Goal: Transaction & Acquisition: Book appointment/travel/reservation

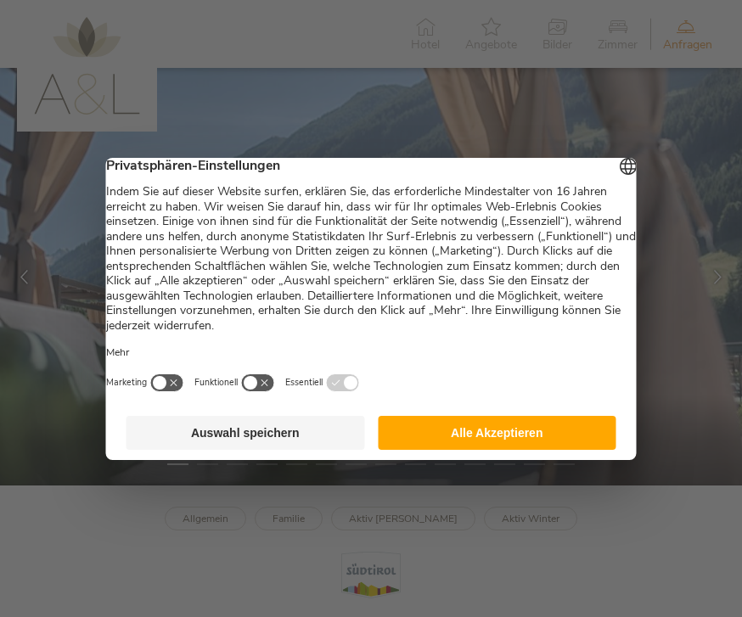
click at [563, 445] on button "Alle Akzeptieren" at bounding box center [497, 433] width 239 height 34
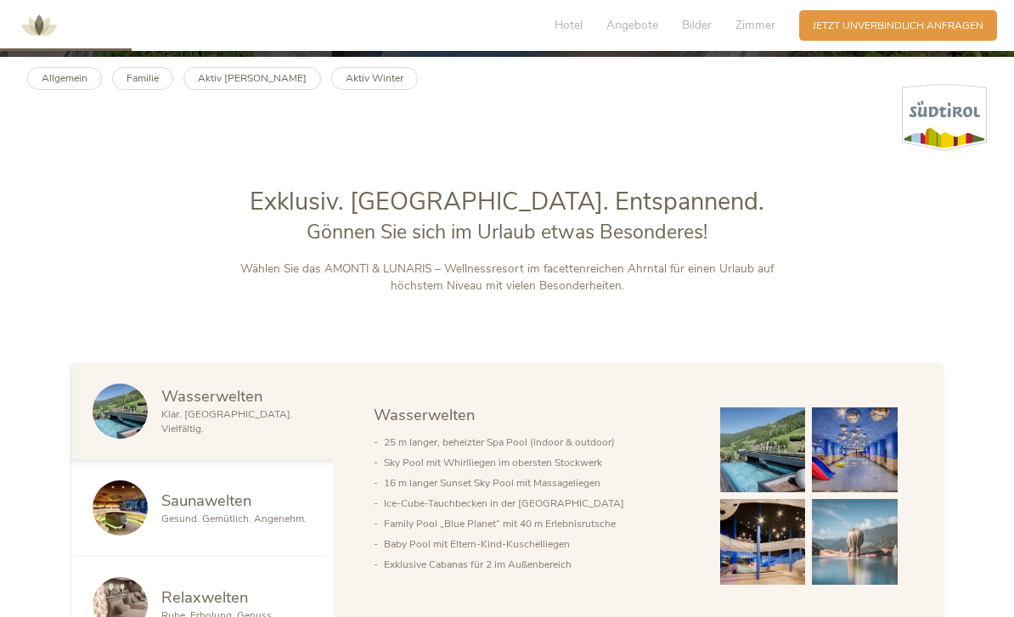
scroll to position [562, 0]
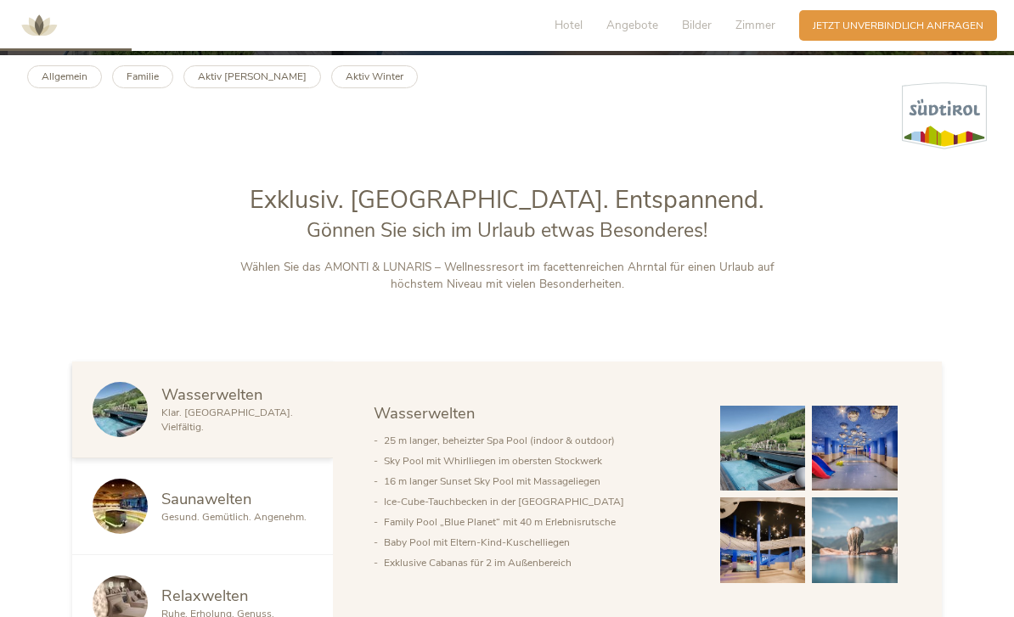
click at [228, 83] on b "Aktiv [PERSON_NAME]" at bounding box center [252, 77] width 109 height 14
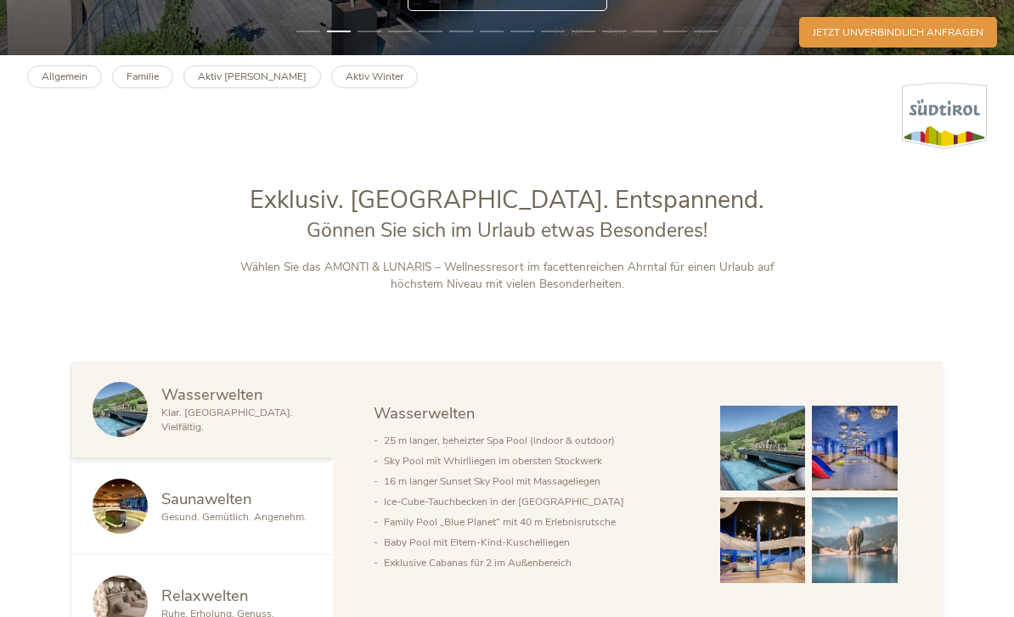
scroll to position [616, 0]
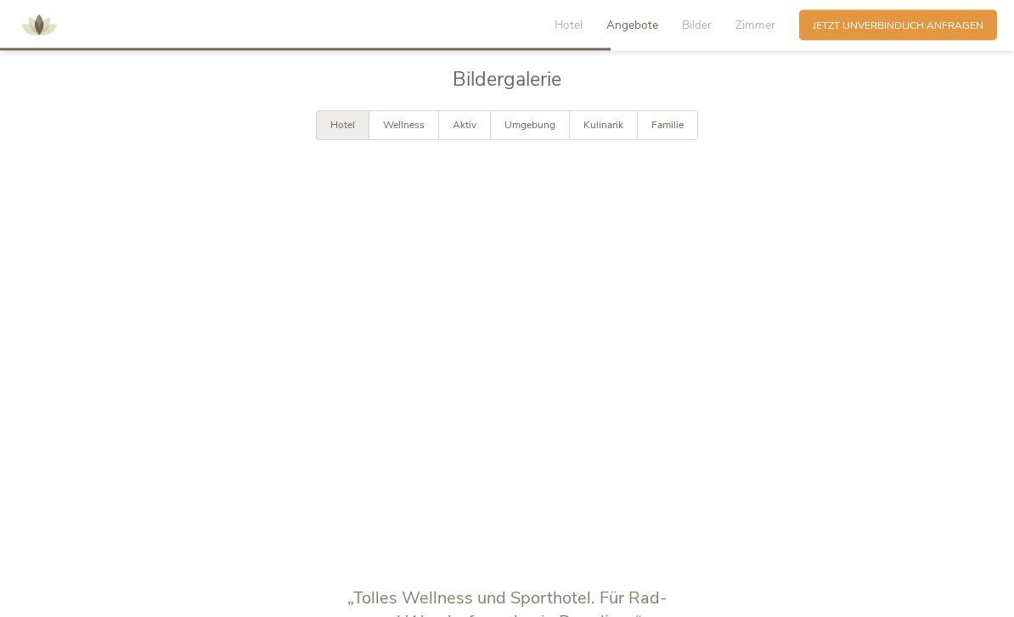
scroll to position [2555, 0]
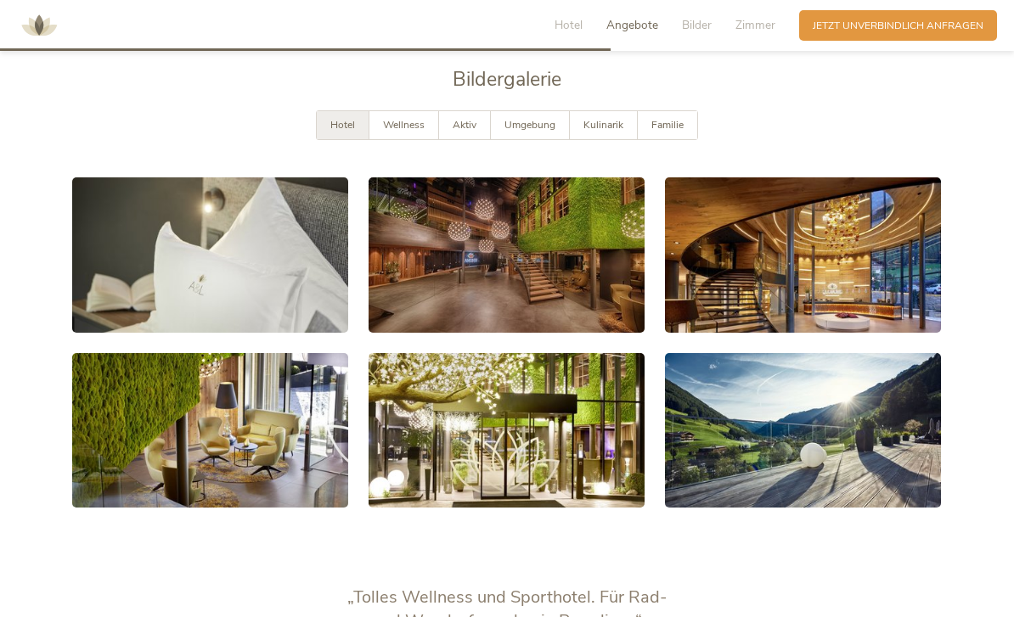
click at [156, 271] on link at bounding box center [210, 254] width 276 height 155
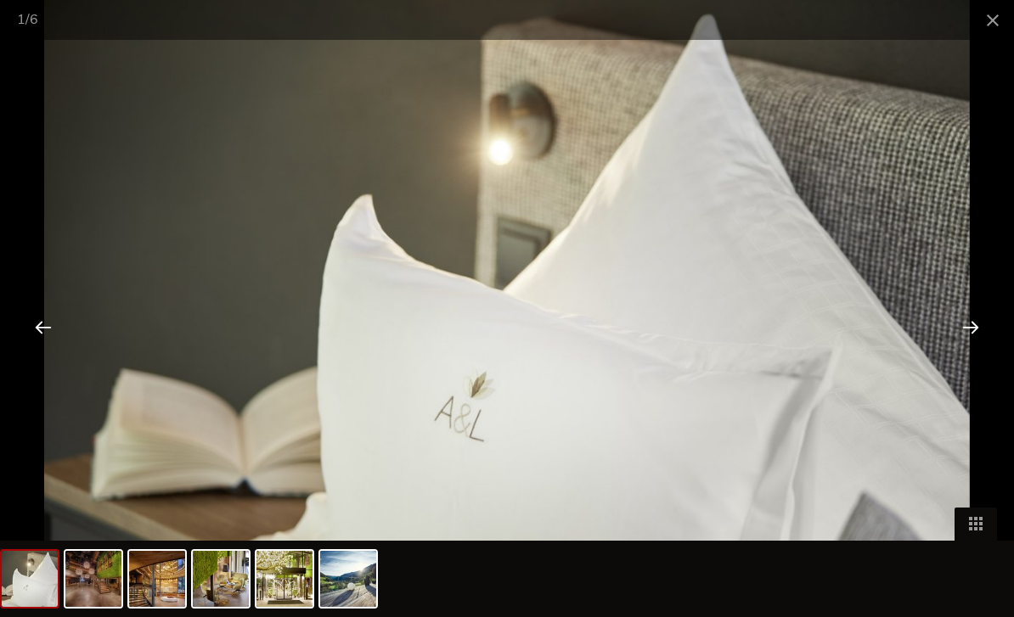
click at [970, 353] on div at bounding box center [970, 327] width 53 height 53
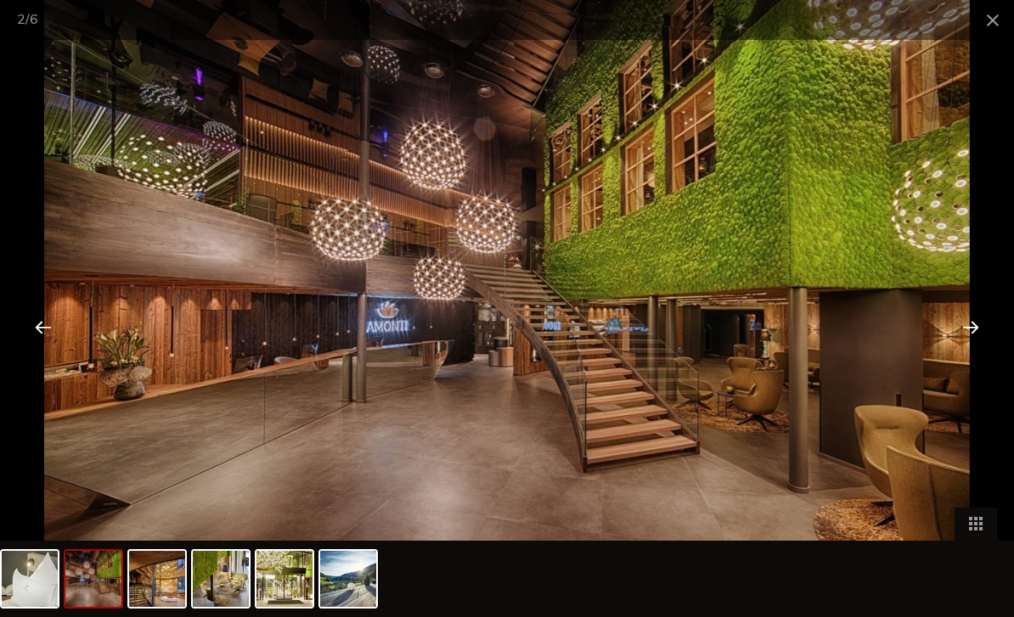
click at [966, 353] on div at bounding box center [970, 327] width 53 height 53
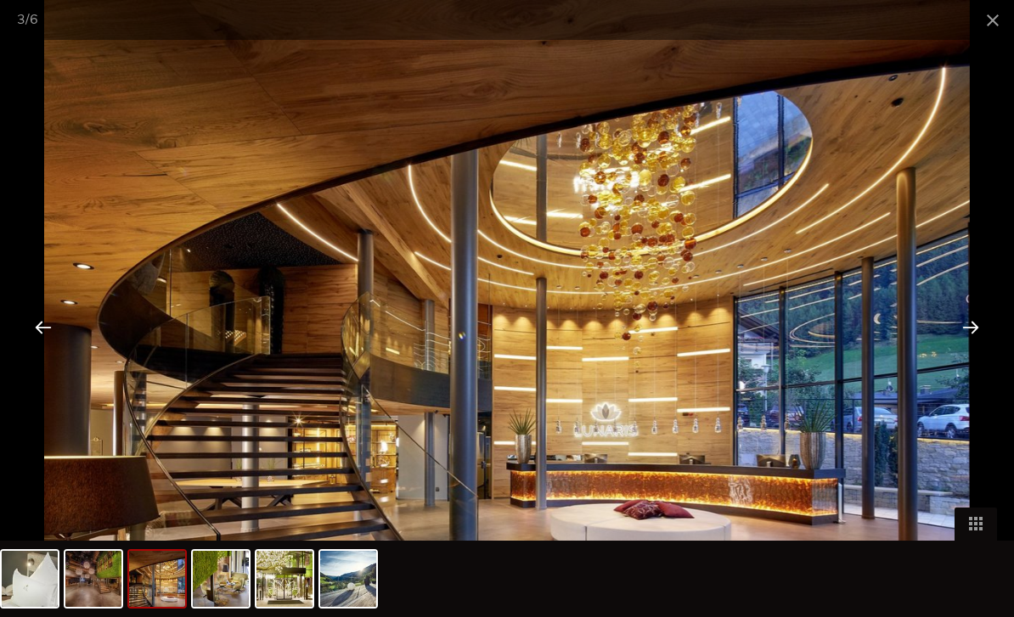
click at [967, 353] on div at bounding box center [970, 327] width 53 height 53
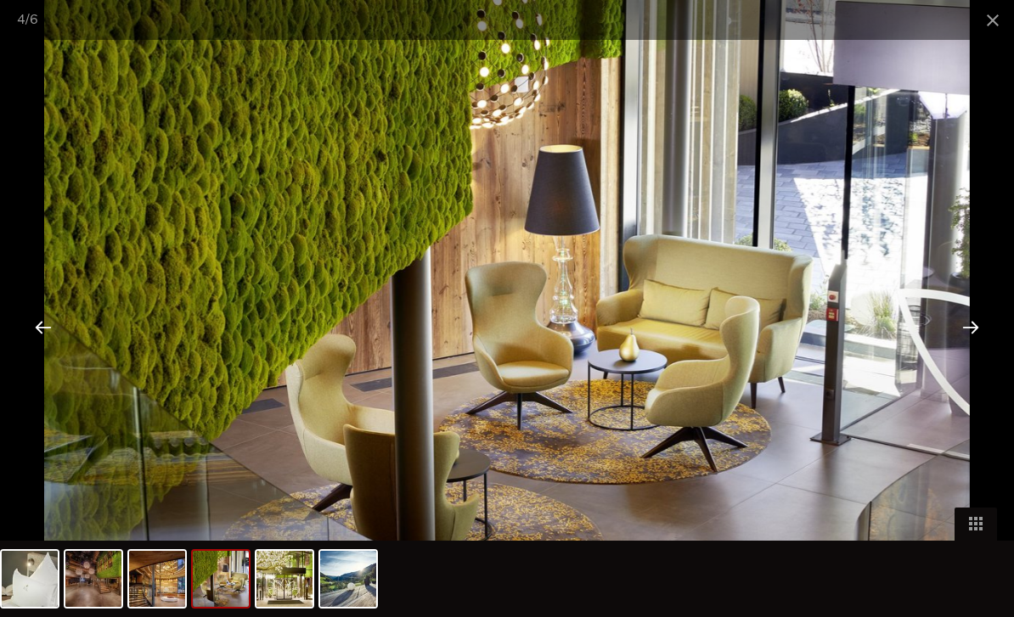
click at [972, 353] on div at bounding box center [970, 327] width 53 height 53
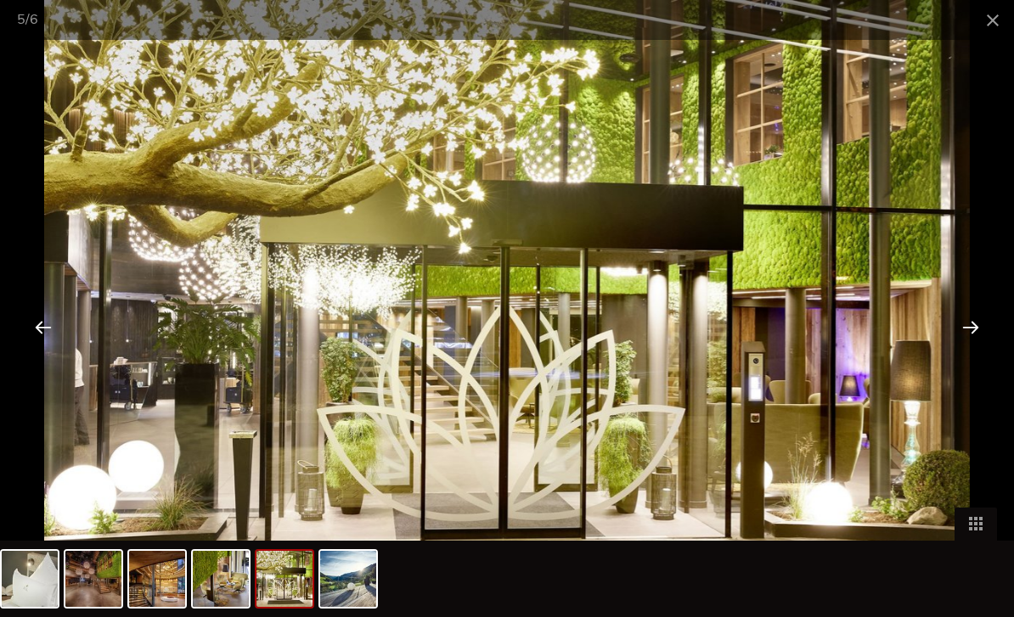
click at [969, 353] on div at bounding box center [970, 327] width 53 height 53
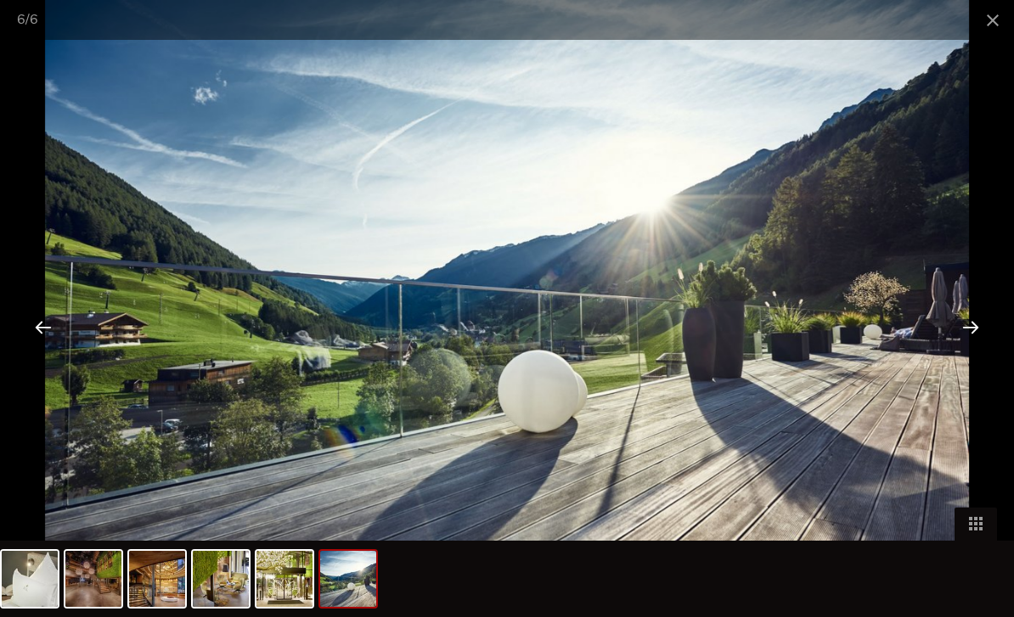
click at [978, 353] on div at bounding box center [970, 327] width 53 height 53
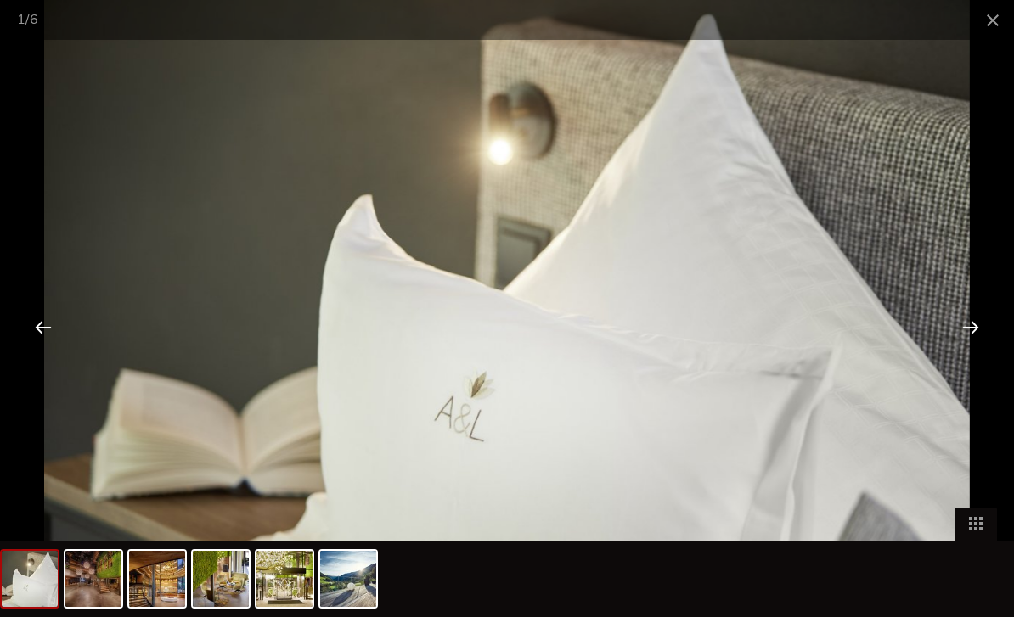
click at [975, 349] on div at bounding box center [970, 327] width 53 height 53
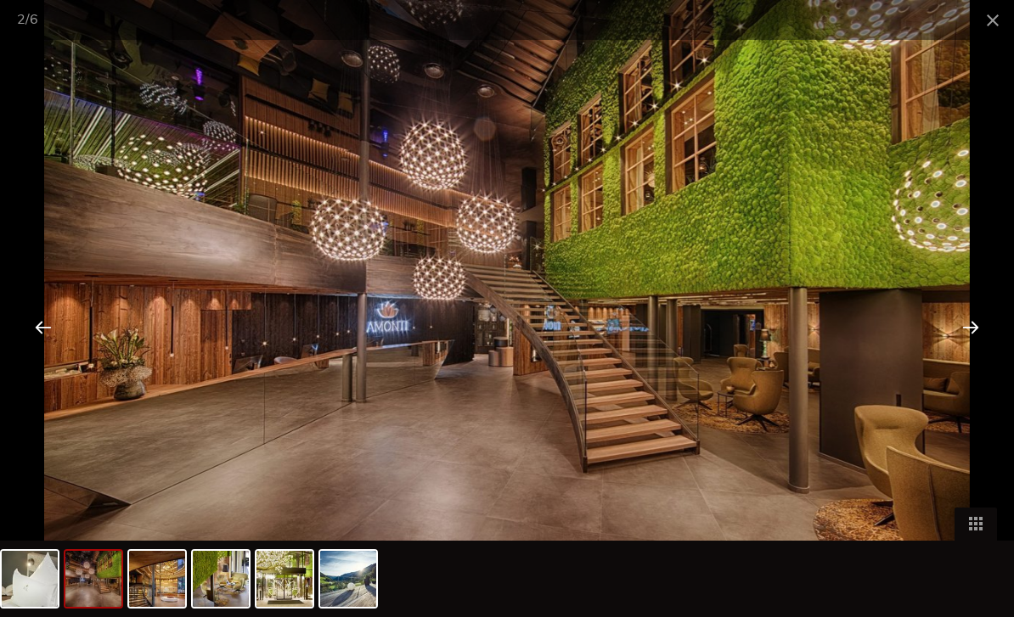
click at [988, 18] on span at bounding box center [992, 20] width 42 height 40
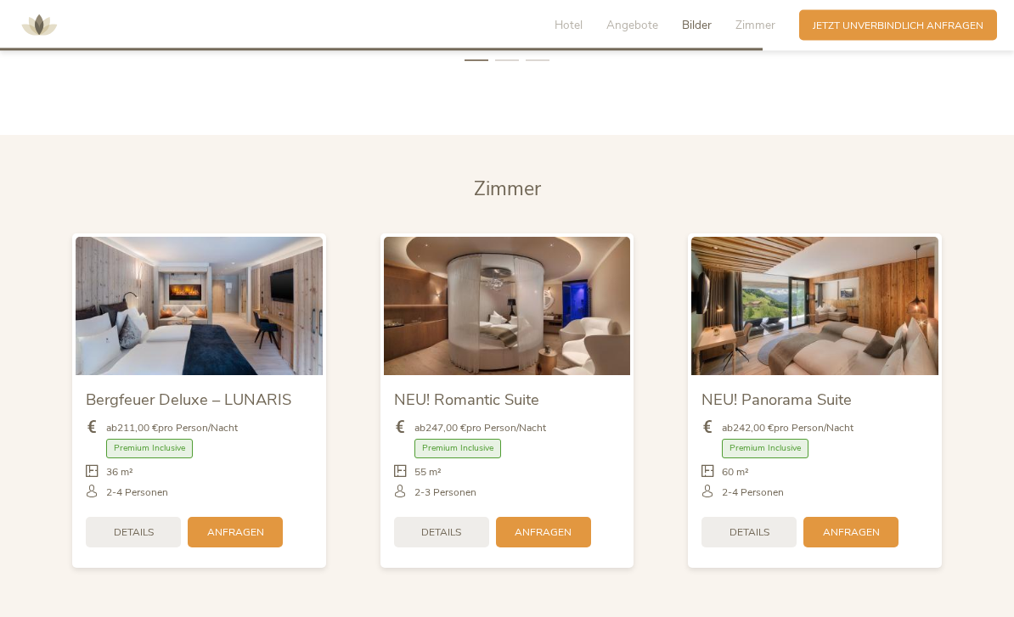
scroll to position [3210, 0]
